Goal: Transaction & Acquisition: Purchase product/service

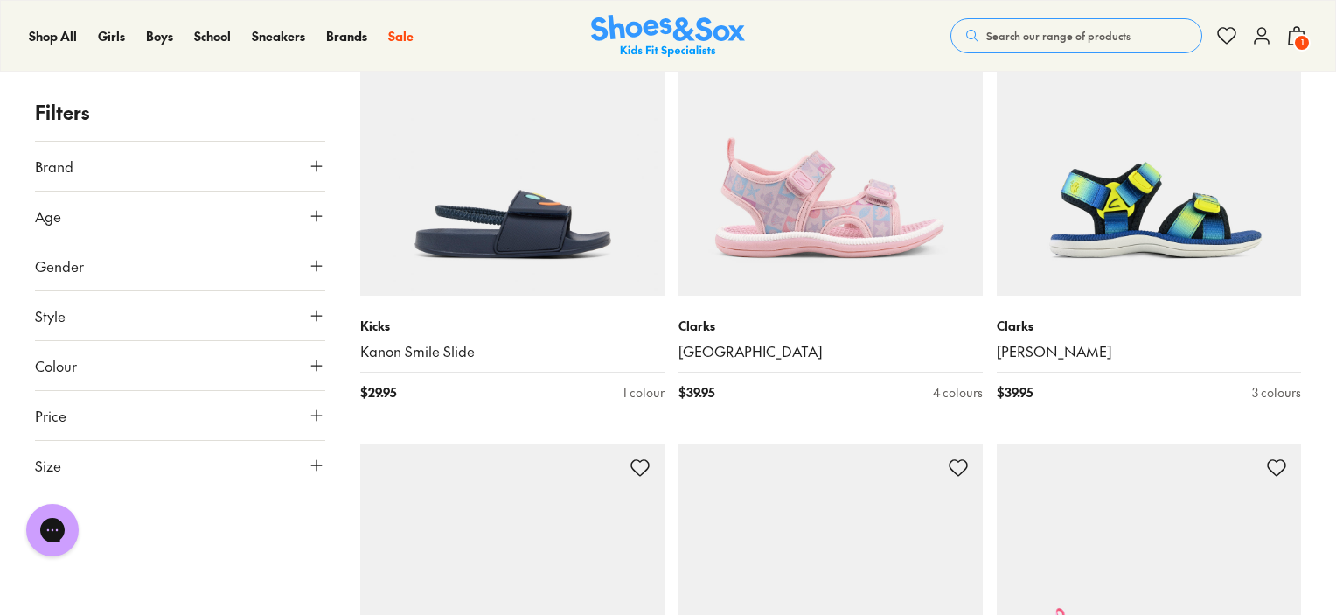
scroll to position [4027, 0]
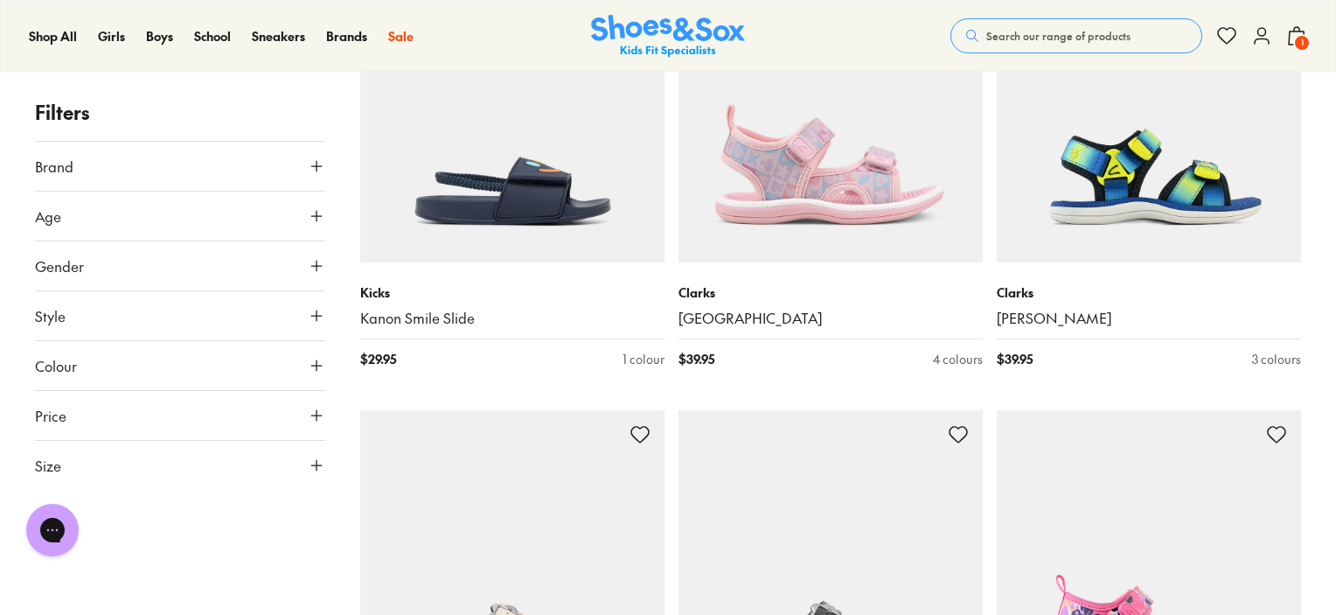
click at [316, 164] on use at bounding box center [316, 166] width 10 height 10
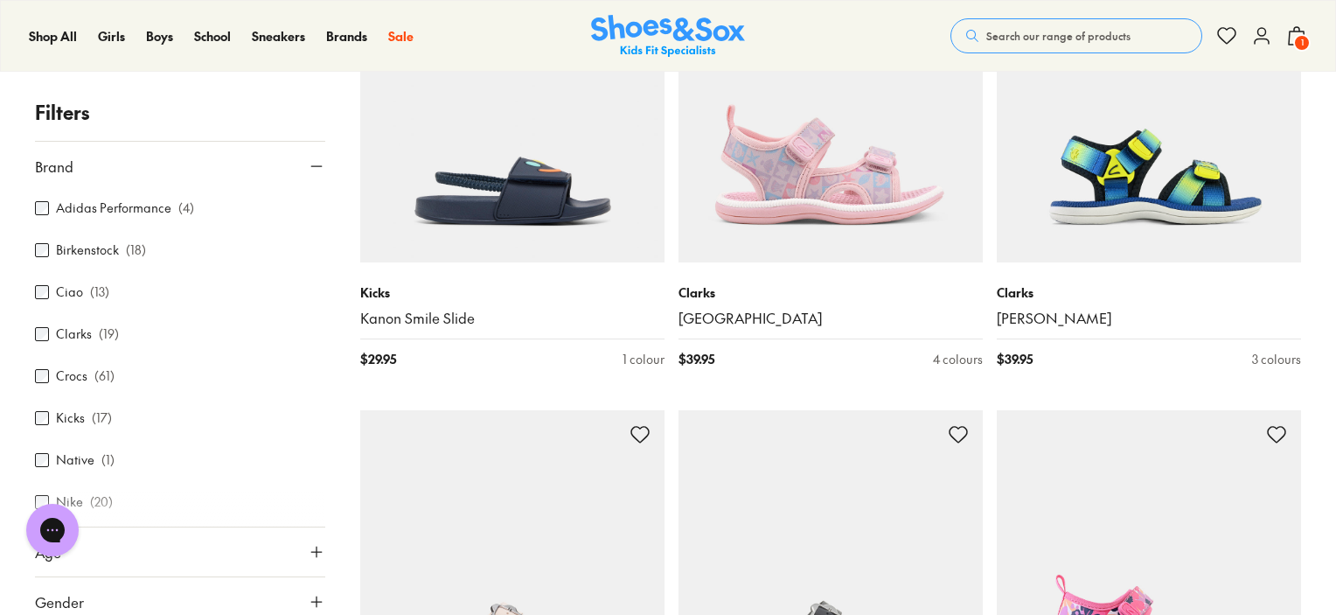
click at [69, 413] on label "Kicks" at bounding box center [70, 418] width 29 height 18
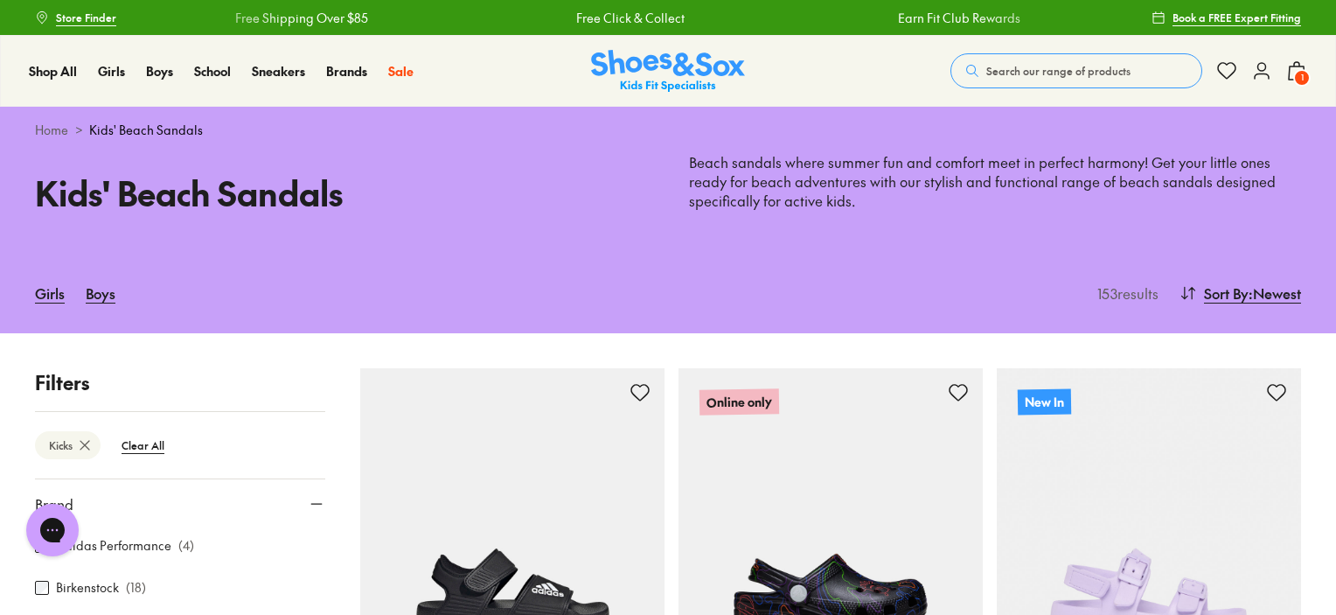
type input "***"
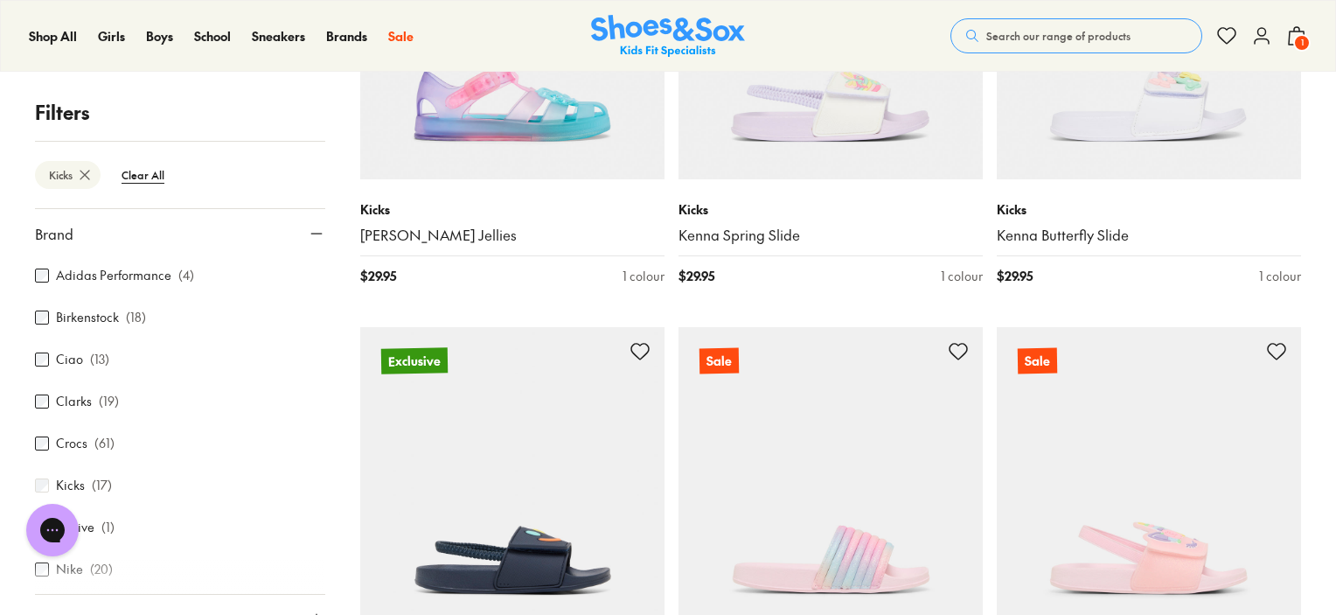
scroll to position [1399, 0]
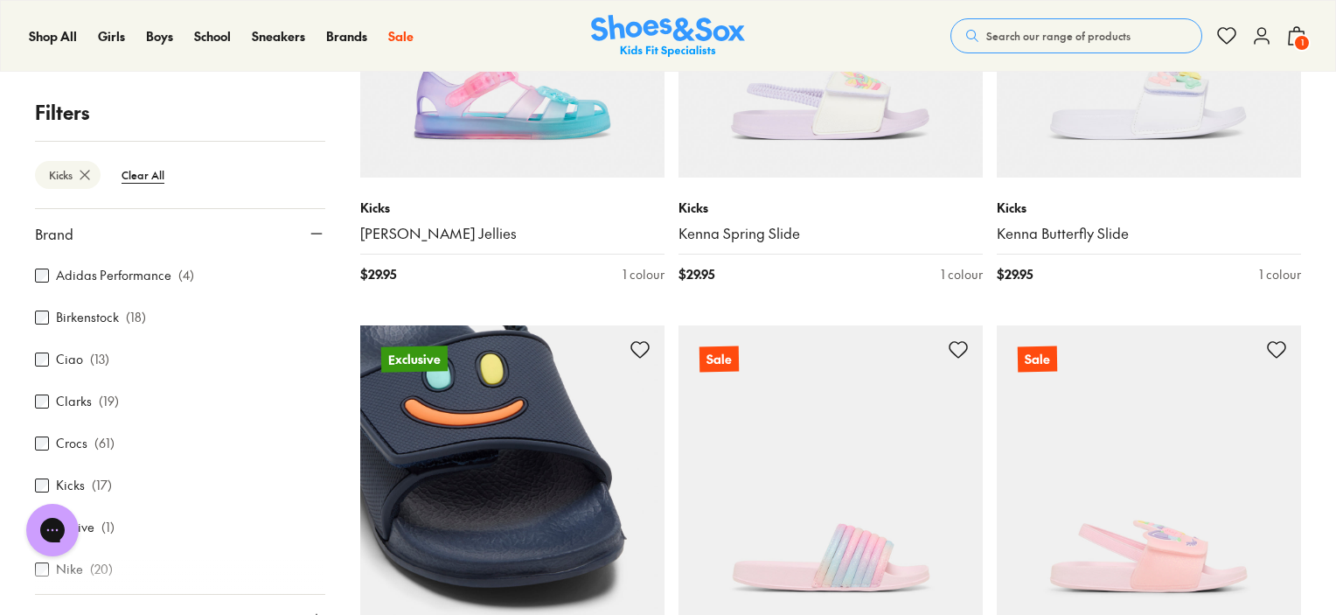
click at [528, 464] on img at bounding box center [512, 477] width 304 height 304
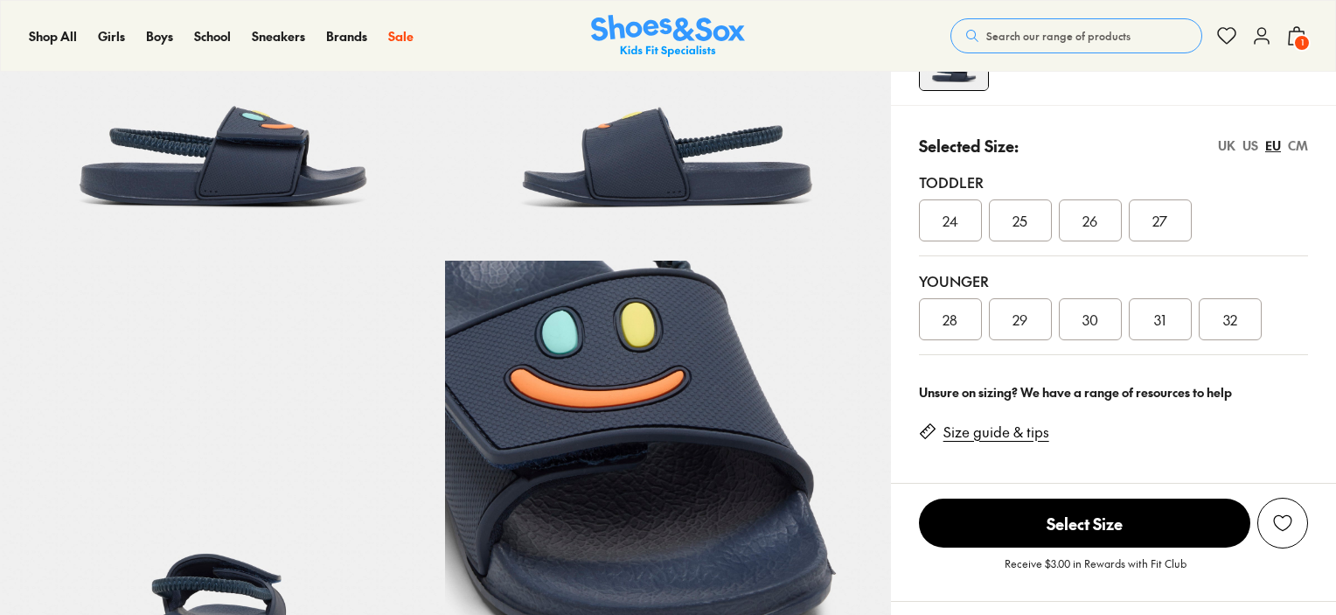
scroll to position [670, 0]
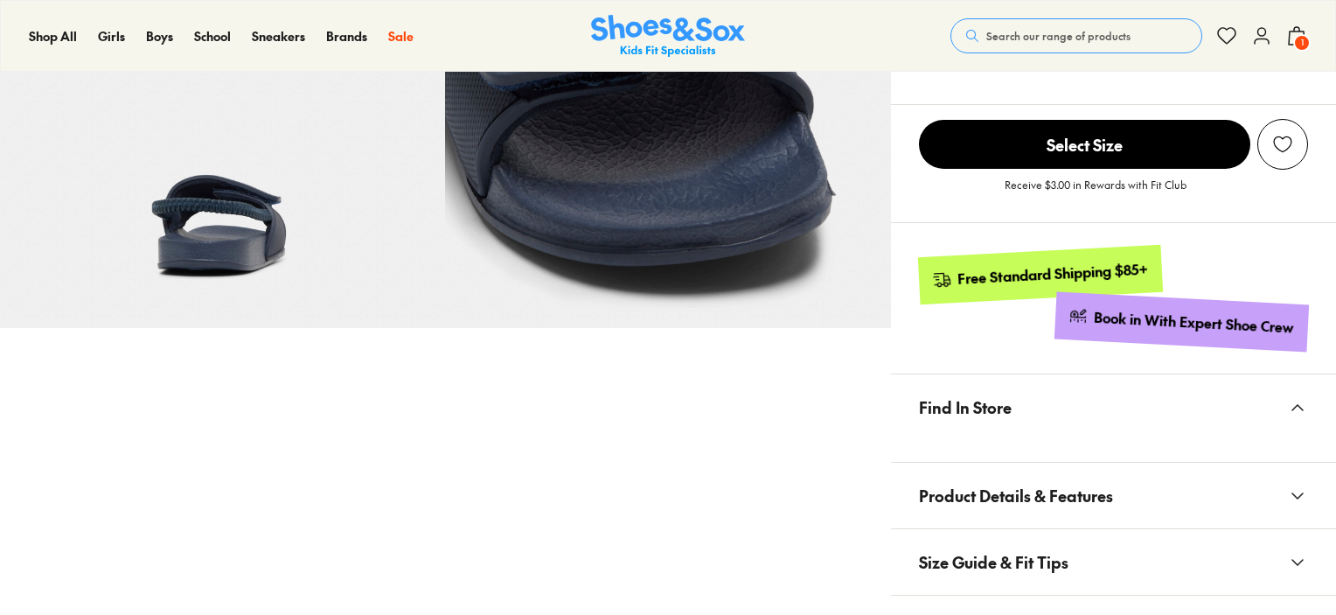
click at [975, 470] on span "Product Details & Features" at bounding box center [1016, 496] width 194 height 52
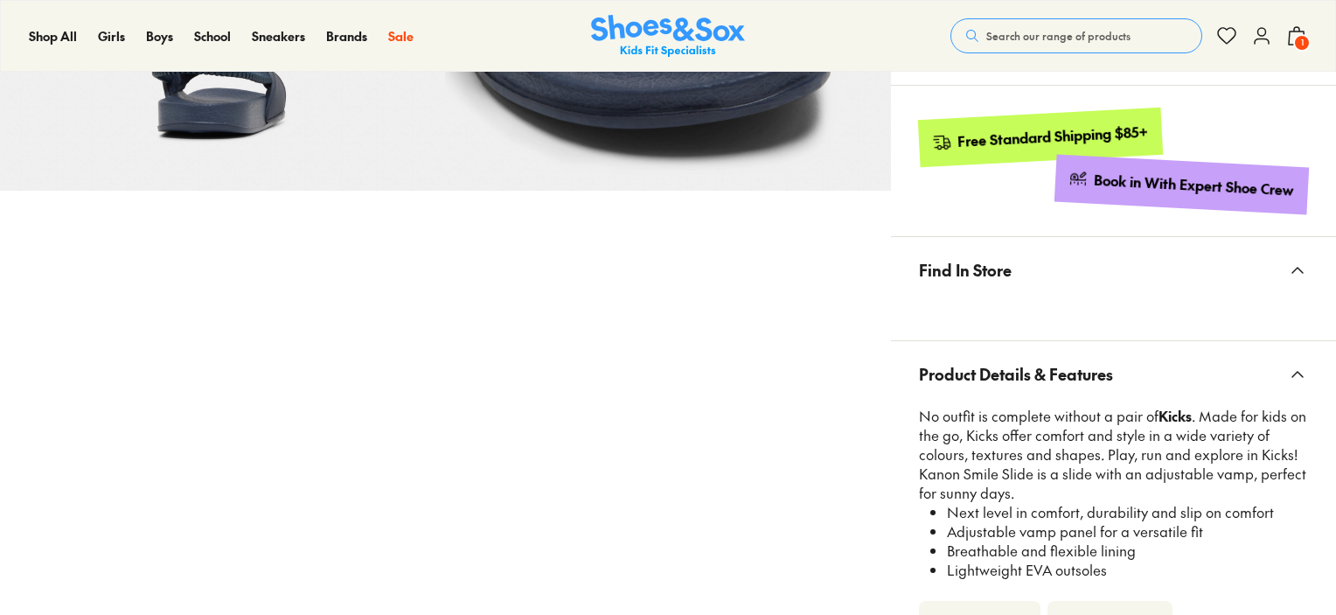
scroll to position [914, 0]
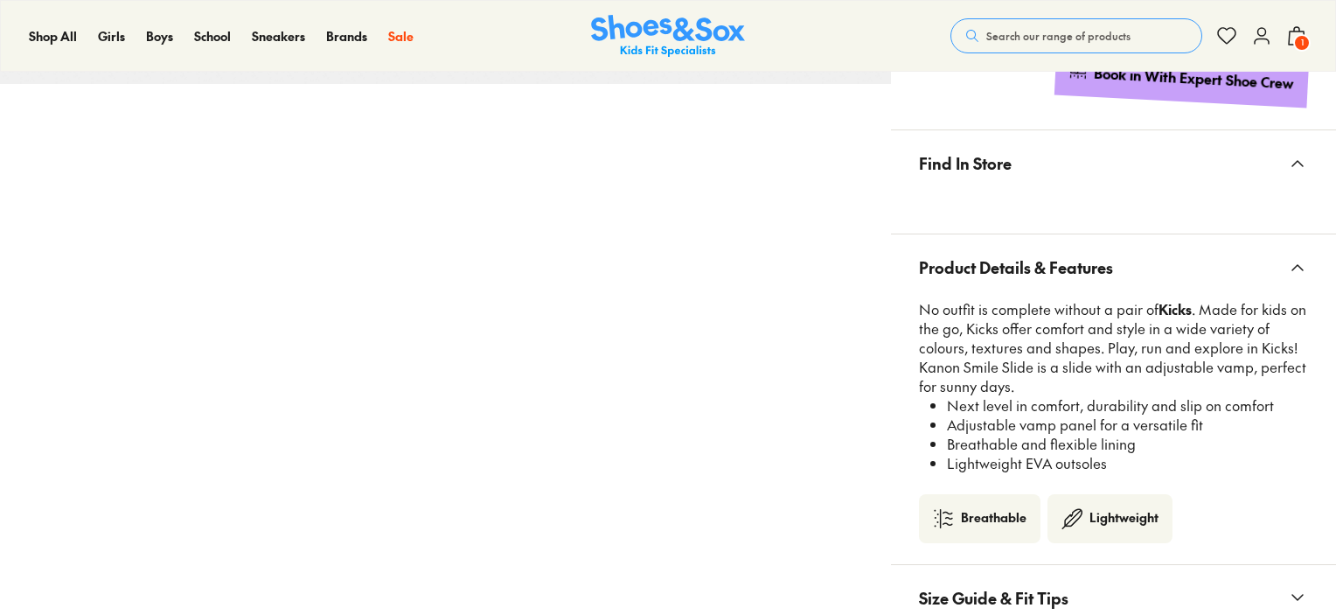
select select "*"
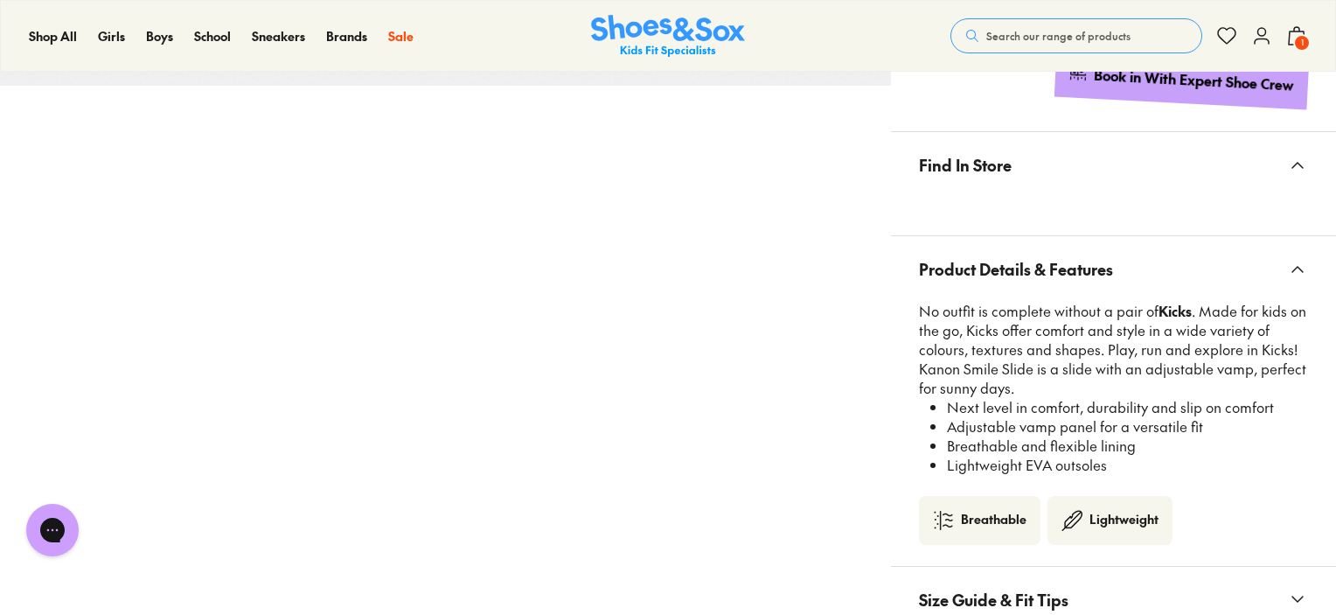
scroll to position [0, 0]
